Goal: Information Seeking & Learning: Learn about a topic

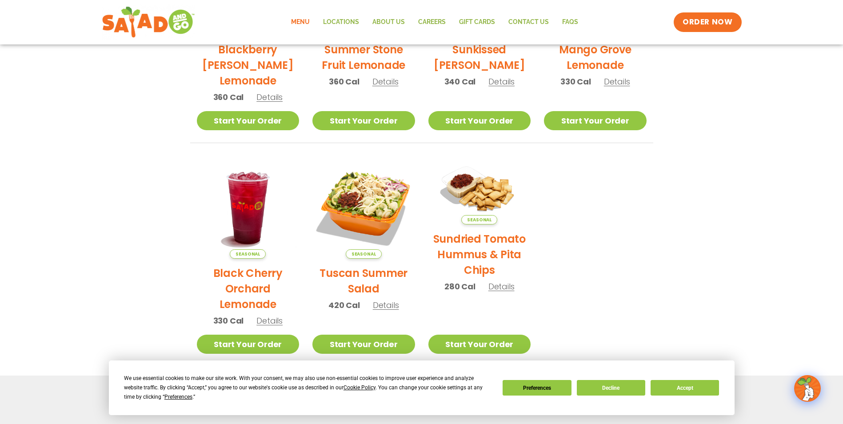
scroll to position [356, 0]
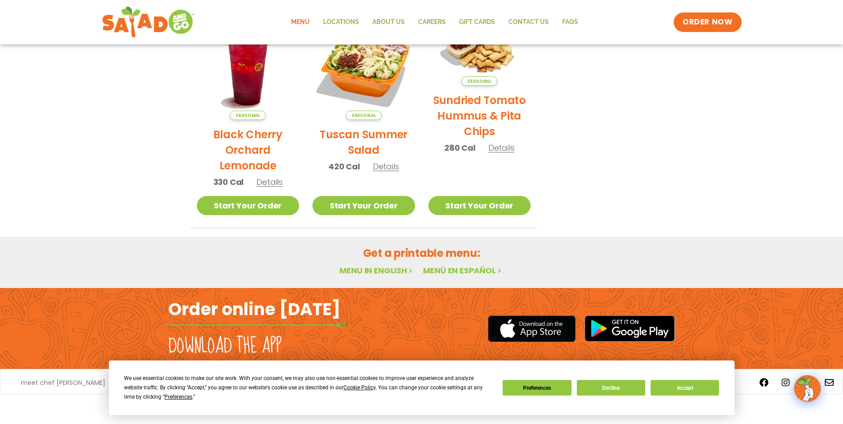
scroll to position [413, 0]
